Goal: Information Seeking & Learning: Learn about a topic

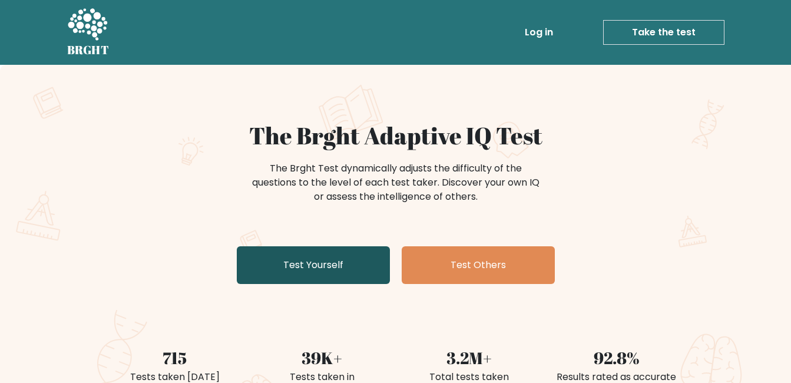
click at [273, 255] on link "Test Yourself" at bounding box center [313, 265] width 153 height 38
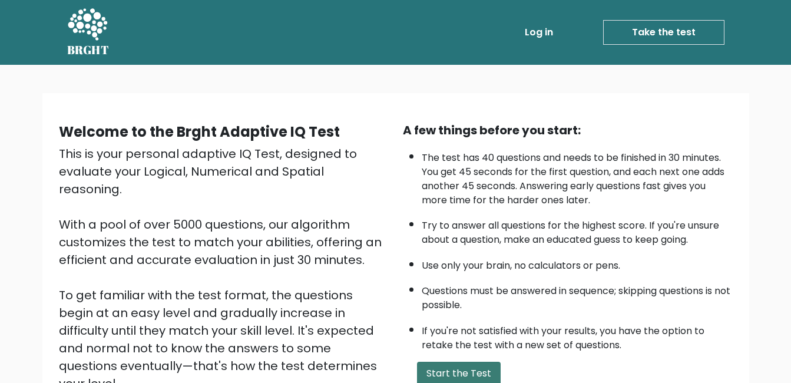
click at [450, 373] on button "Start the Test" at bounding box center [459, 373] width 84 height 24
